Goal: Task Accomplishment & Management: Manage account settings

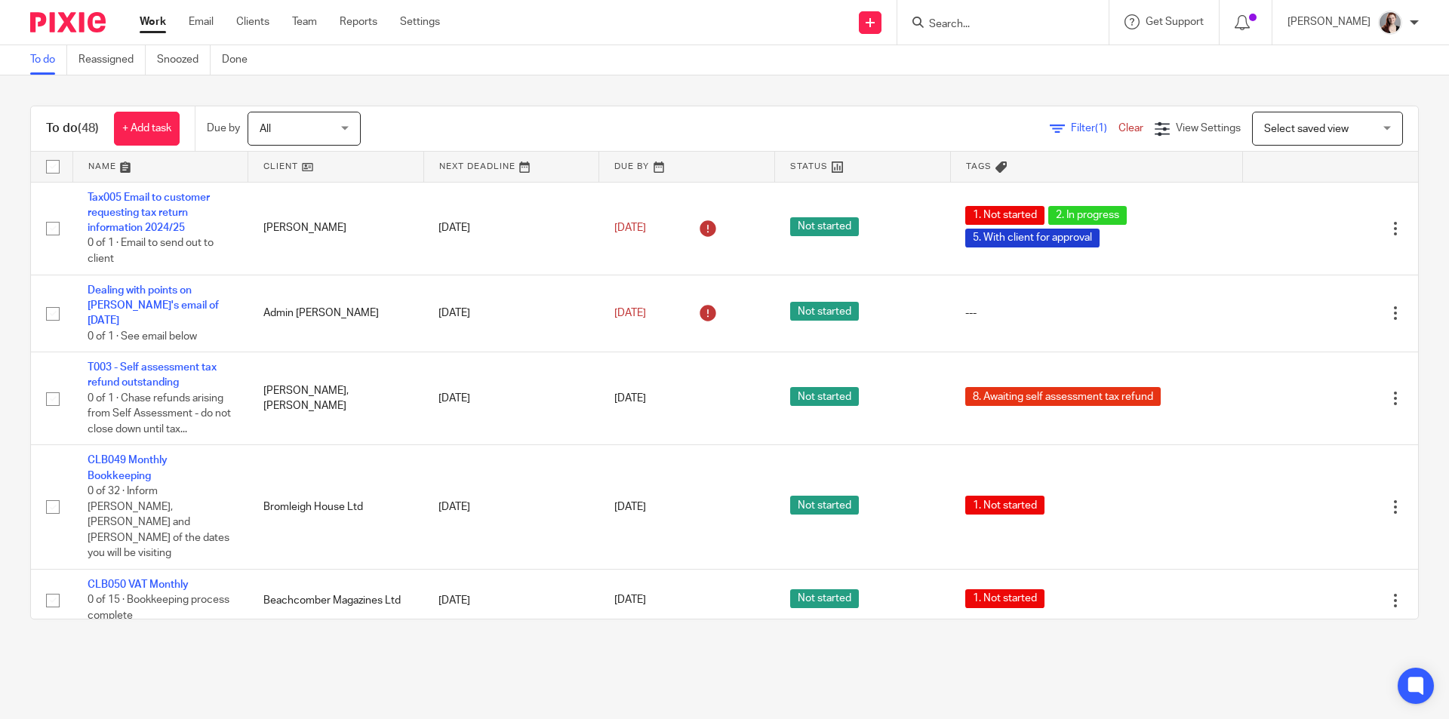
scroll to position [251, 0]
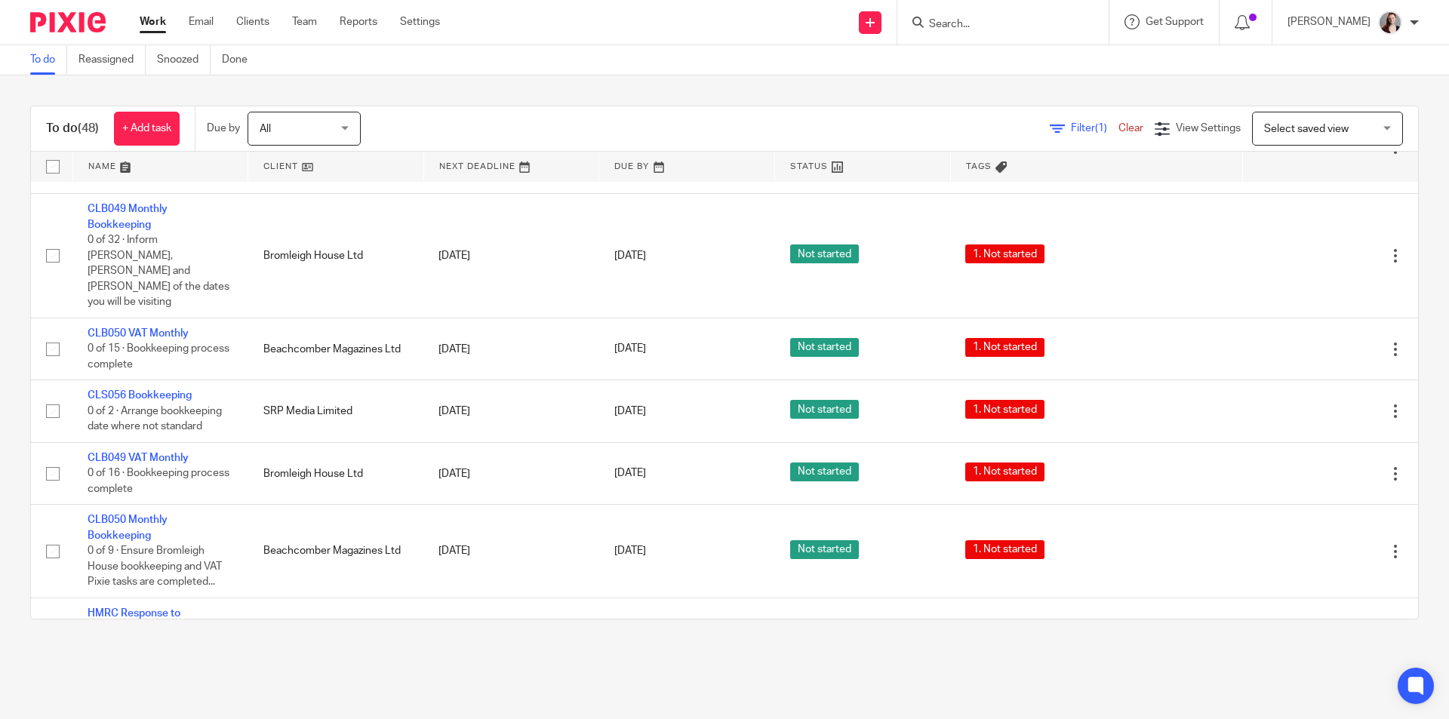
click at [990, 18] on input "Search" at bounding box center [996, 25] width 136 height 14
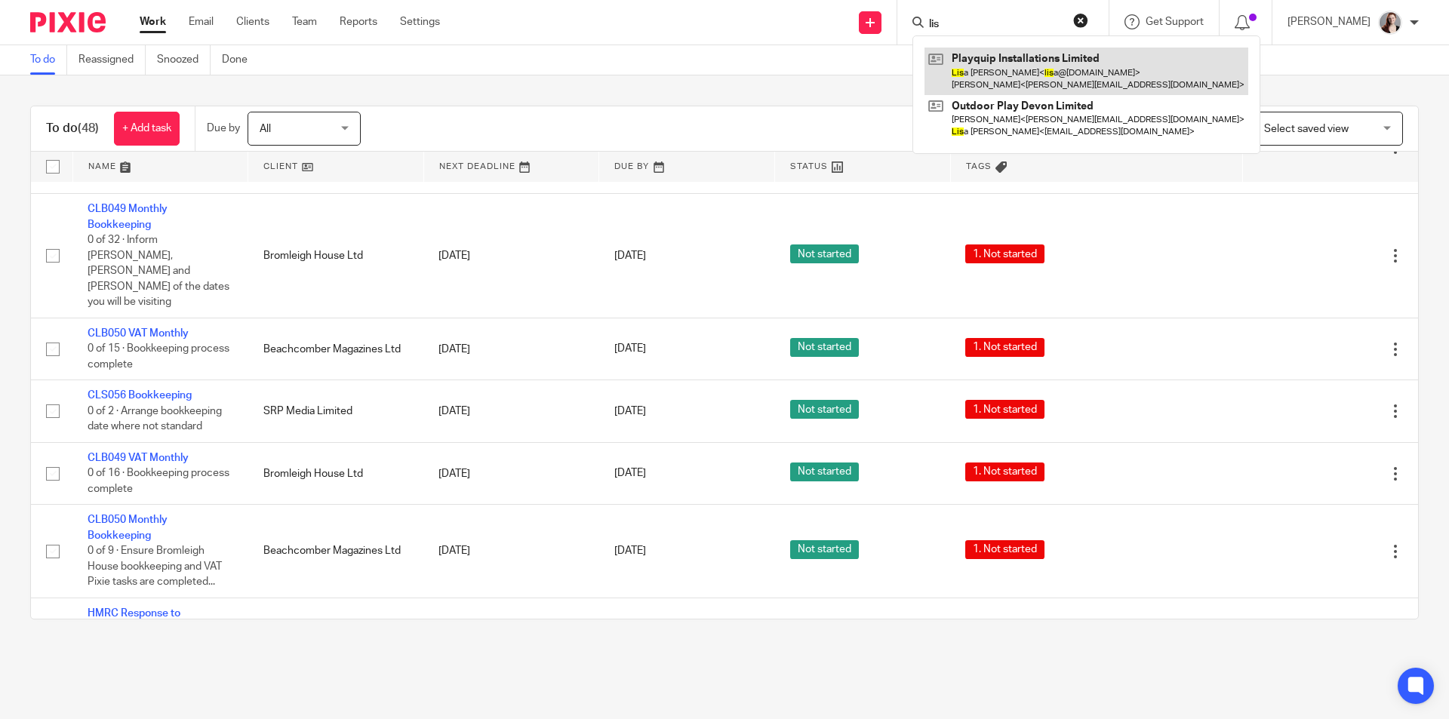
type input "lis"
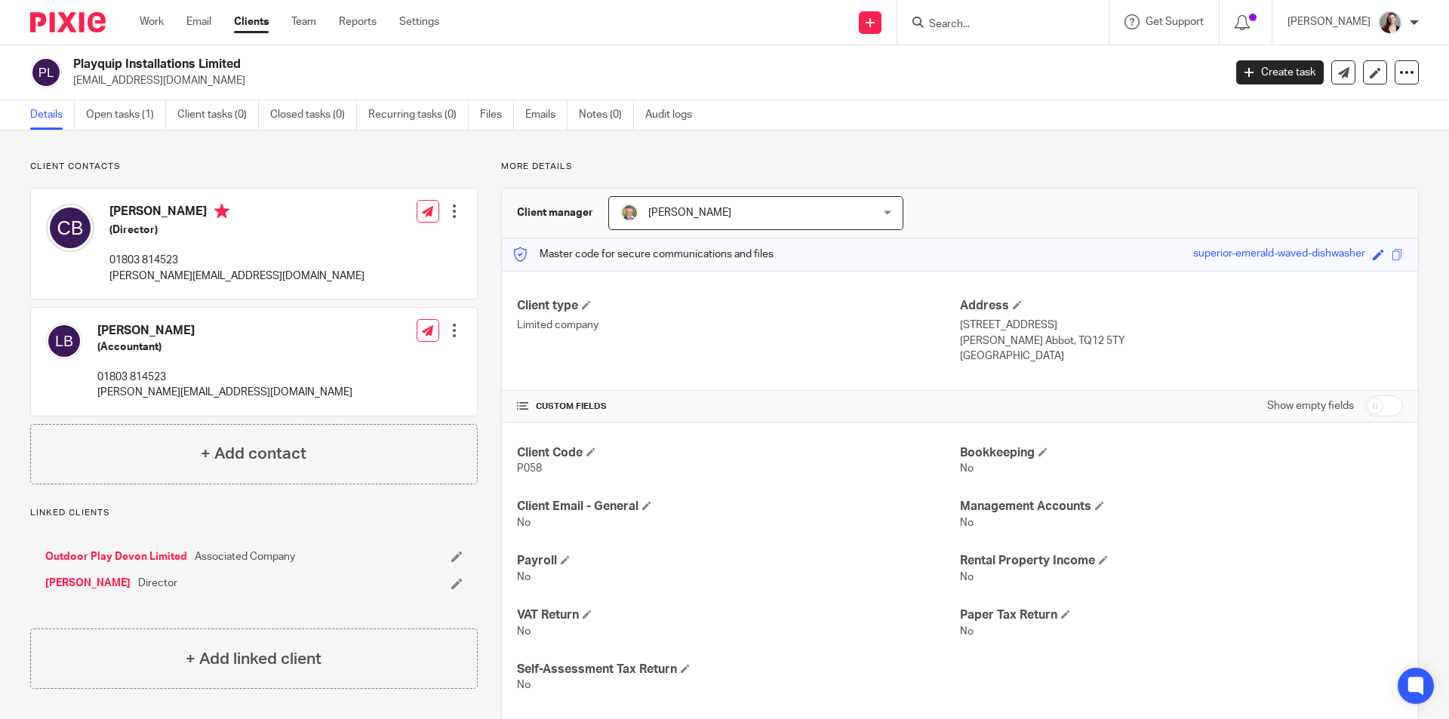
click at [165, 391] on p "[PERSON_NAME][EMAIL_ADDRESS][DOMAIN_NAME]" at bounding box center [224, 392] width 255 height 15
click at [1046, 26] on input "Search" at bounding box center [996, 25] width 136 height 14
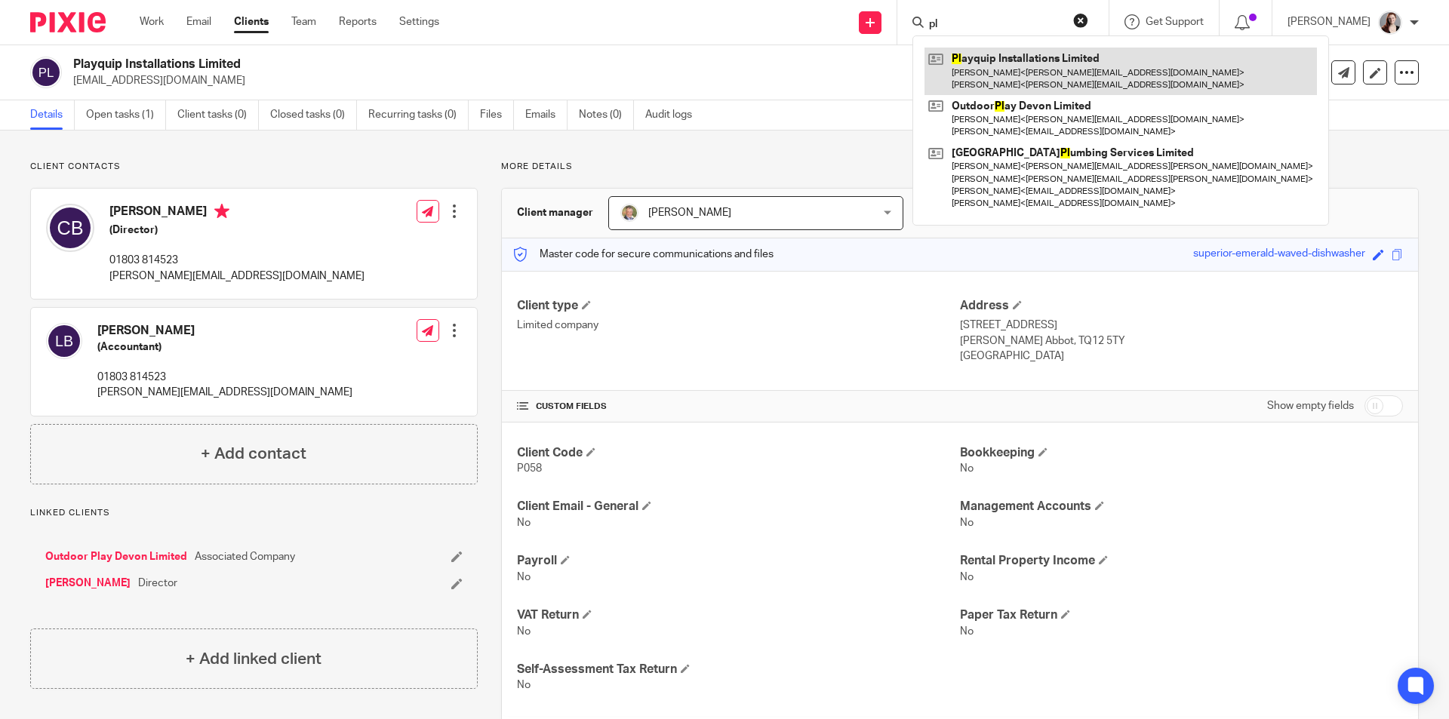
type input "pl"
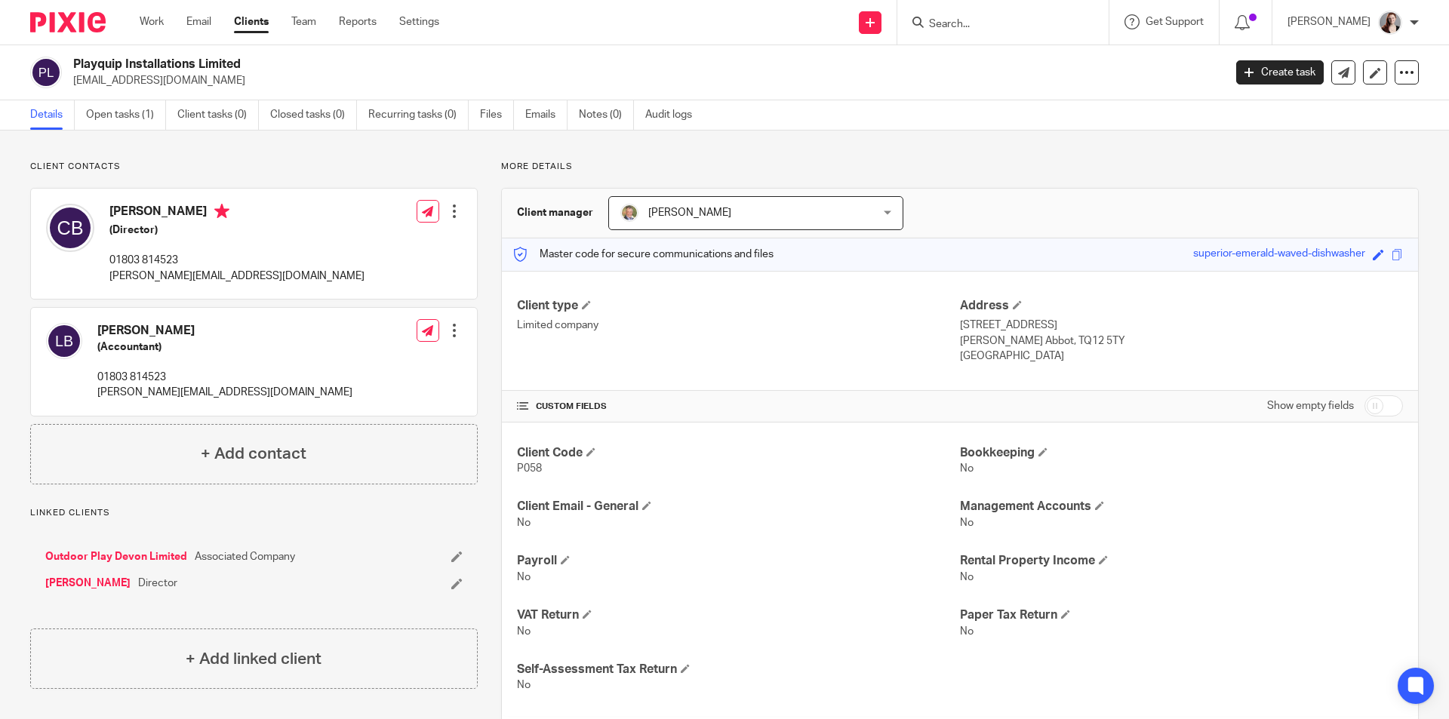
click at [171, 396] on p "[PERSON_NAME][EMAIL_ADDRESS][DOMAIN_NAME]" at bounding box center [224, 392] width 255 height 15
click at [1063, 26] on input "Search" at bounding box center [996, 25] width 136 height 14
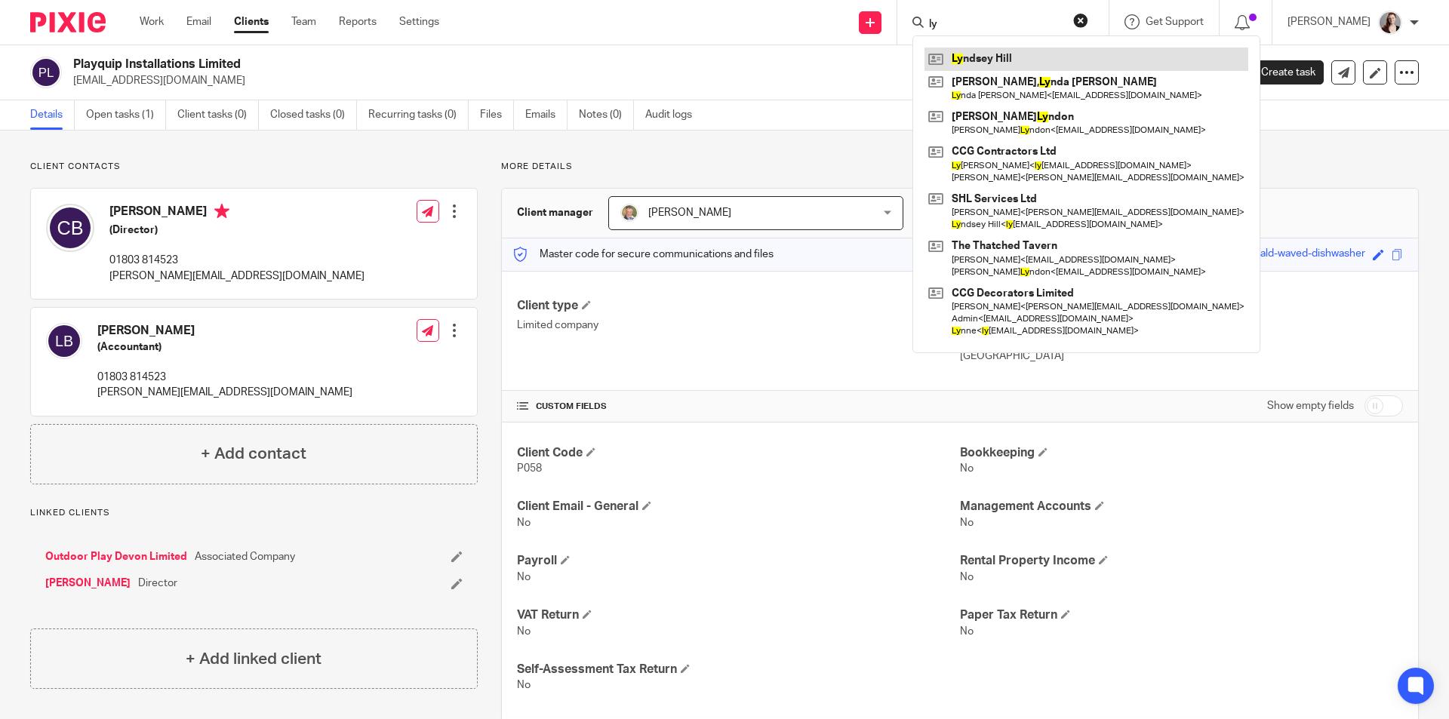
type input "ly"
click at [1058, 52] on link at bounding box center [1087, 59] width 324 height 23
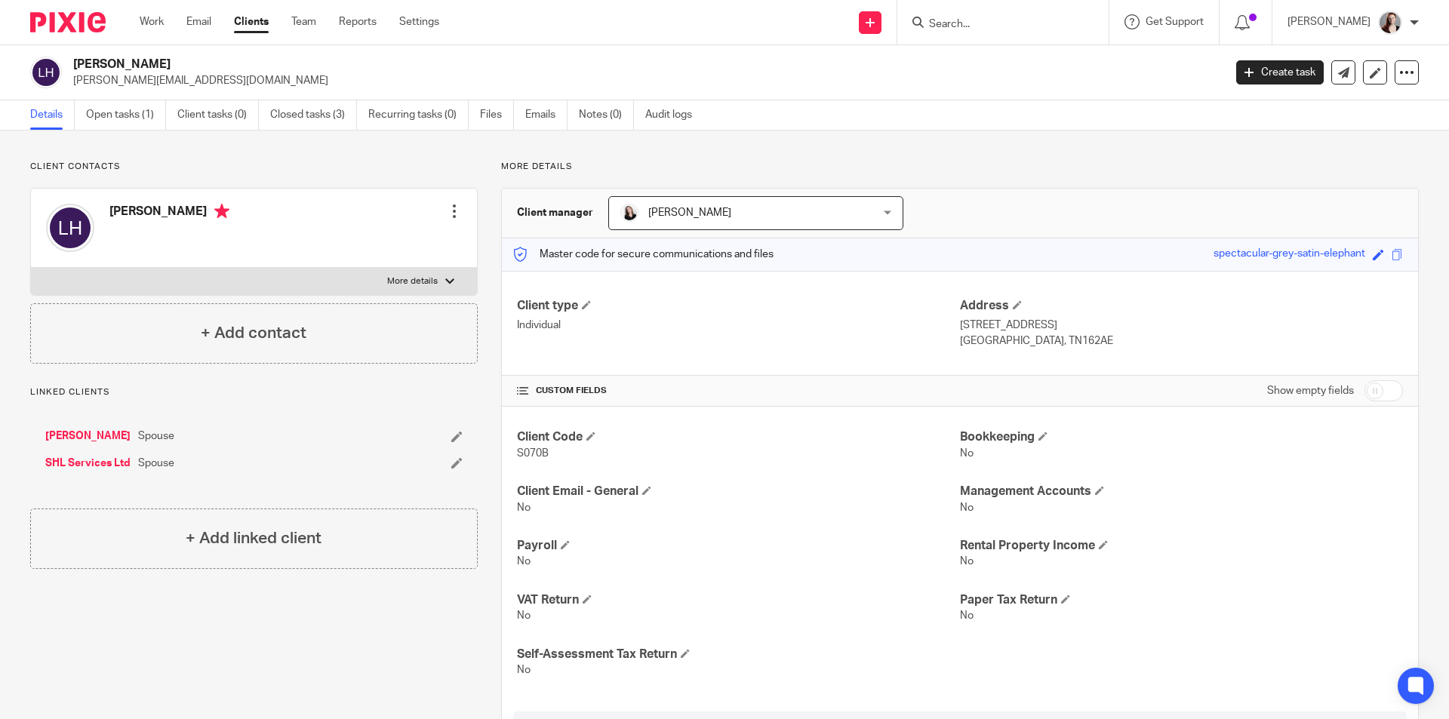
click at [448, 222] on div "Edit contact Create client from contact Export data Delete contact" at bounding box center [454, 211] width 15 height 30
click at [448, 213] on div at bounding box center [454, 211] width 15 height 15
click at [365, 249] on link "Edit contact" at bounding box center [383, 245] width 144 height 22
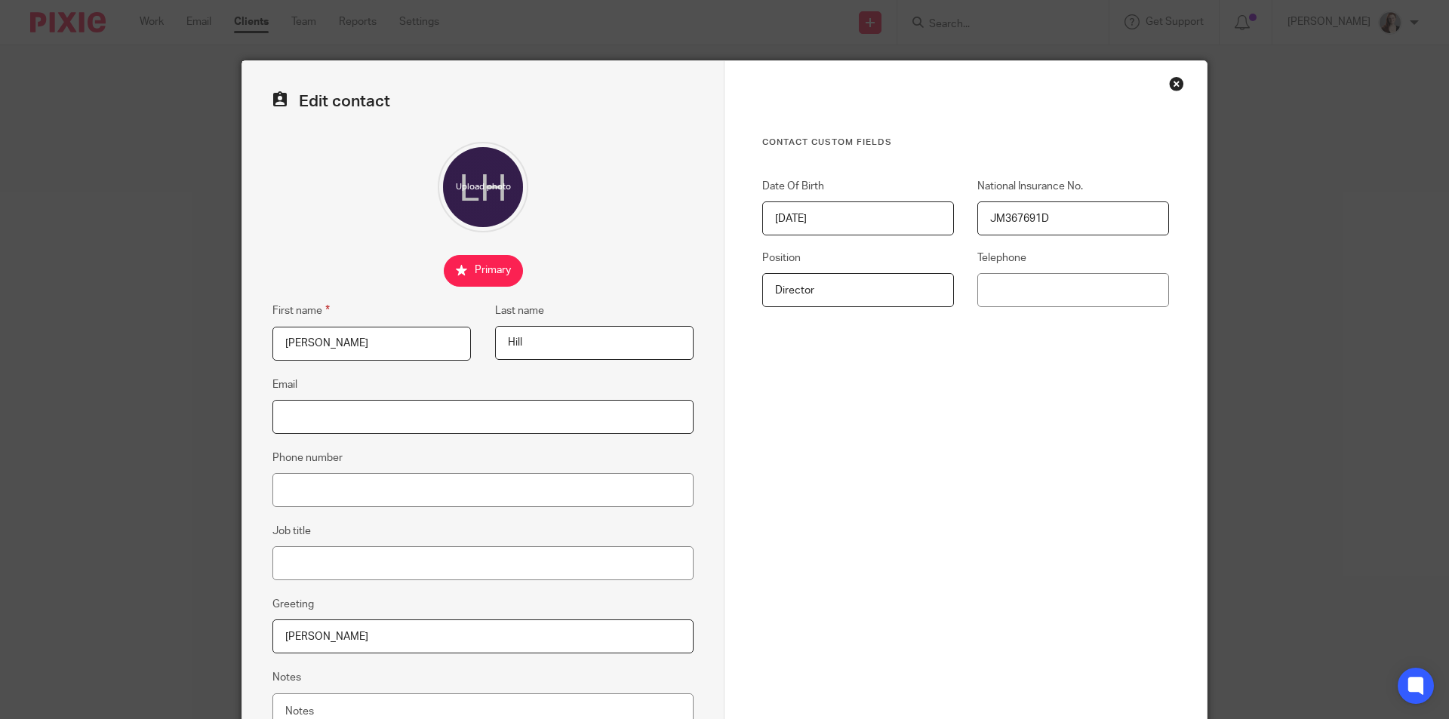
click at [367, 405] on input "Email" at bounding box center [482, 417] width 421 height 34
paste input "lyndsey@stage-tiers.co.uk"
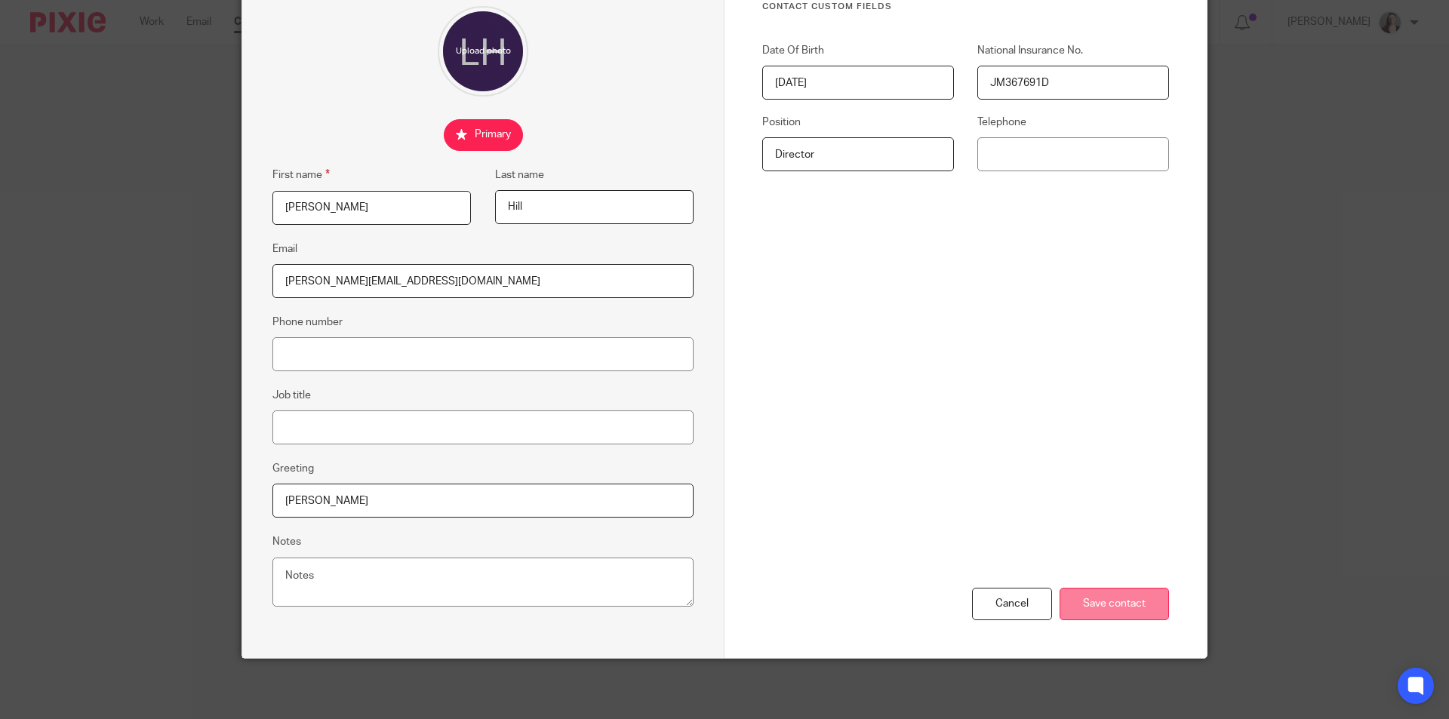
type input "lyndsey@stage-tiers.co.uk"
click at [1118, 600] on input "Save contact" at bounding box center [1114, 604] width 109 height 32
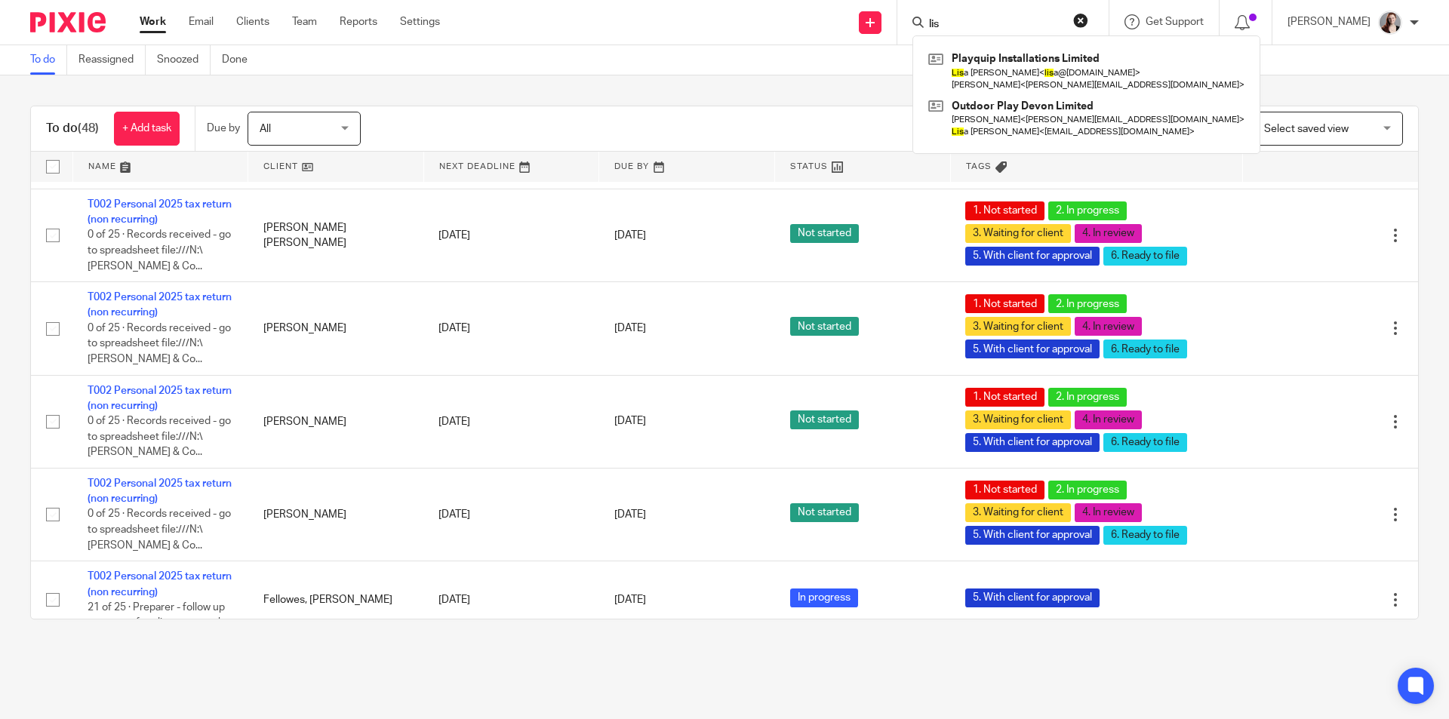
scroll to position [3145, 0]
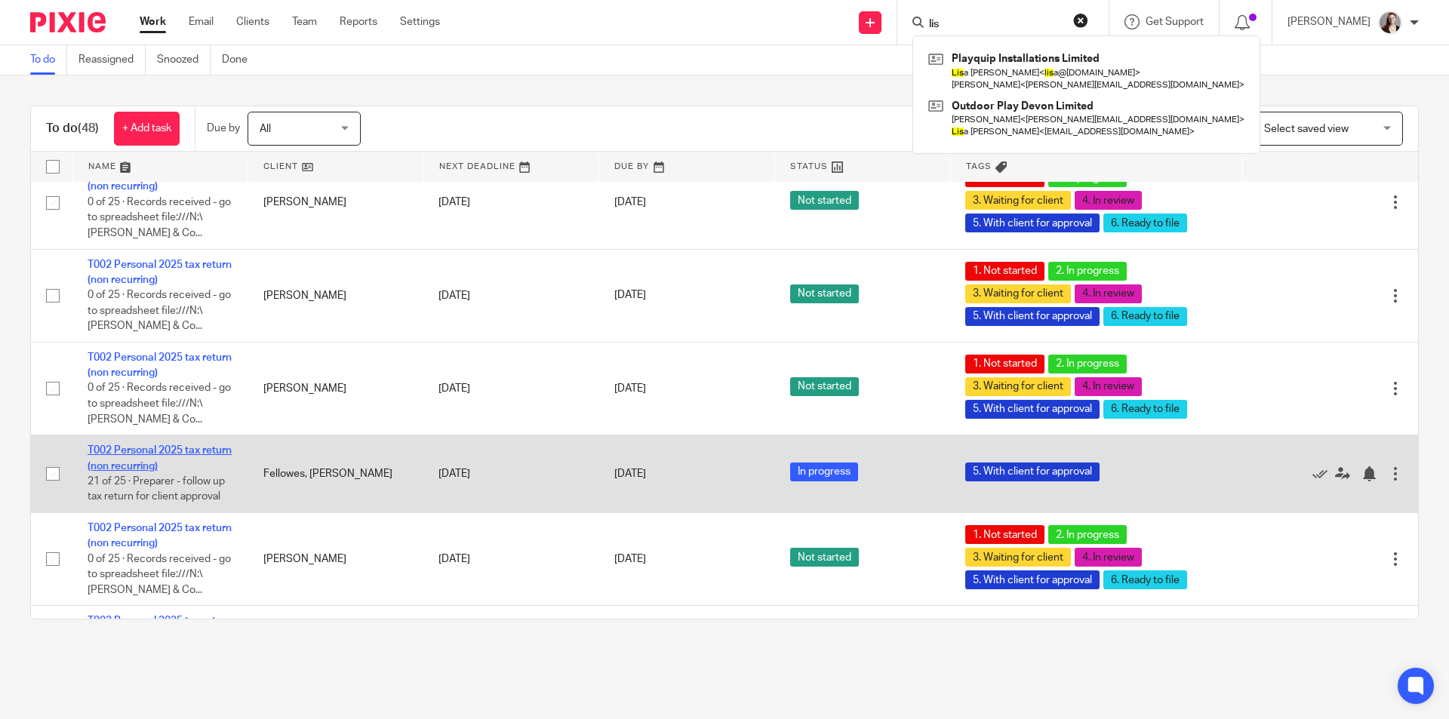
click at [183, 445] on link "T002 Personal 2025 tax return (non recurring)" at bounding box center [160, 458] width 144 height 26
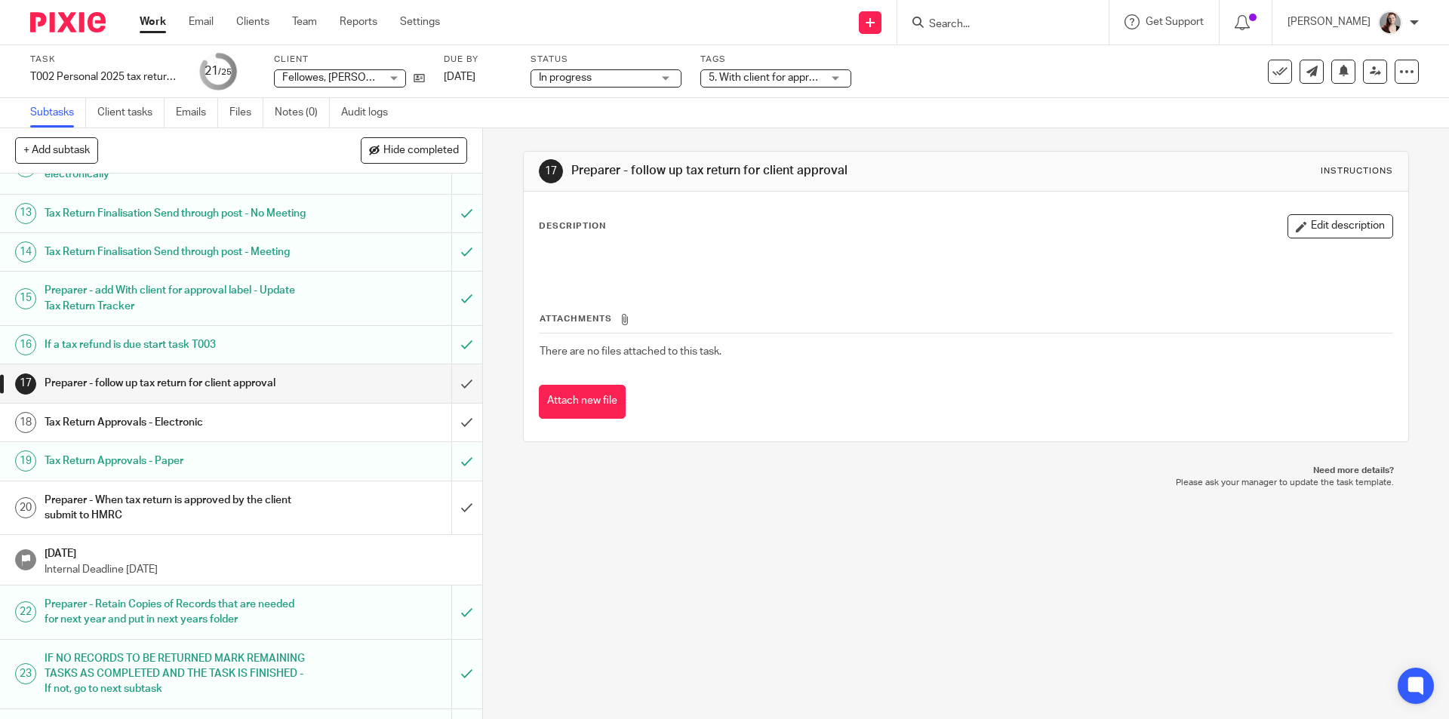
scroll to position [755, 0]
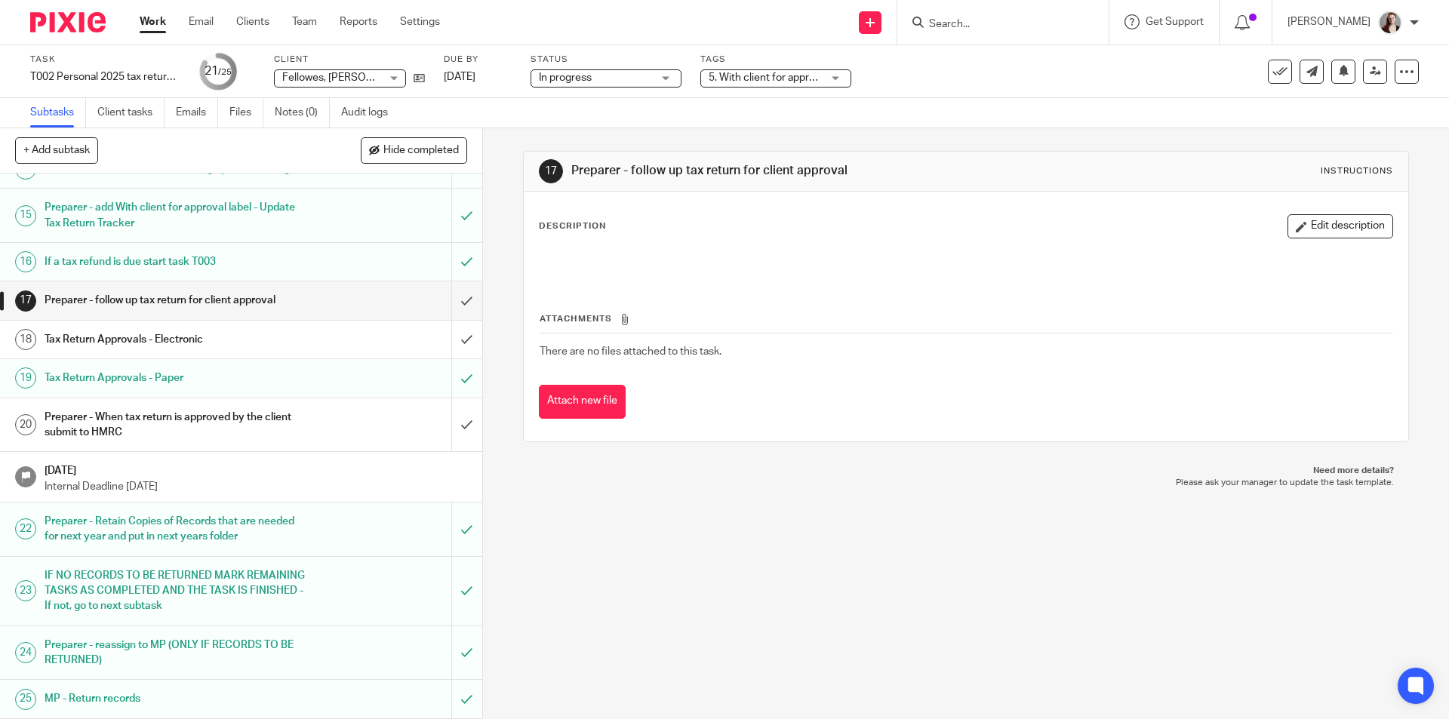
click at [157, 27] on link "Work" at bounding box center [153, 21] width 26 height 15
